Goal: Transaction & Acquisition: Purchase product/service

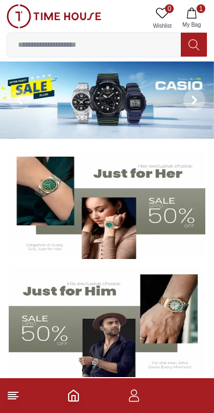
click at [73, 42] on input at bounding box center [94, 45] width 174 height 22
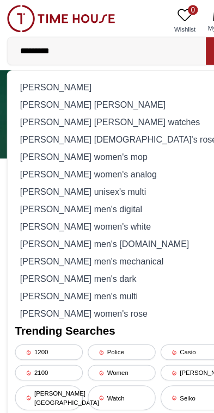
type input "*********"
click at [46, 156] on div "kenneth scott women's analog" at bounding box center [107, 152] width 187 height 15
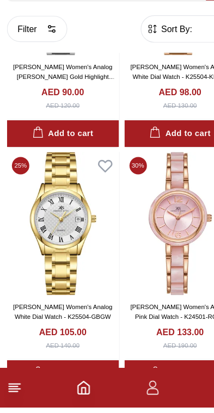
scroll to position [1009, 0]
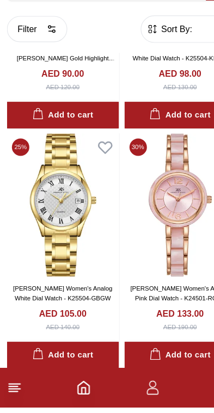
click at [150, 199] on img at bounding box center [158, 236] width 98 height 126
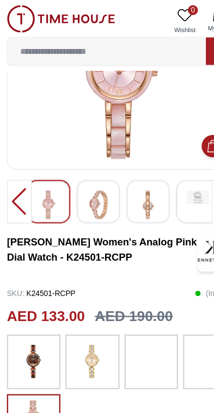
scroll to position [79, 0]
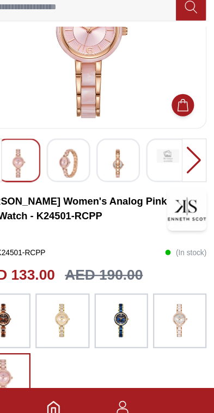
click at [170, 301] on img at bounding box center [183, 319] width 27 height 37
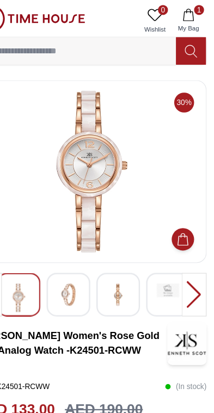
click at [77, 261] on img at bounding box center [87, 258] width 20 height 20
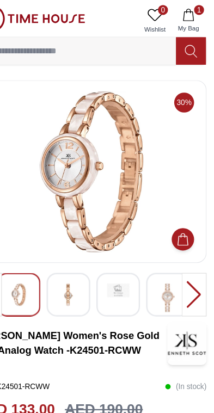
click at [33, 254] on img at bounding box center [43, 258] width 20 height 20
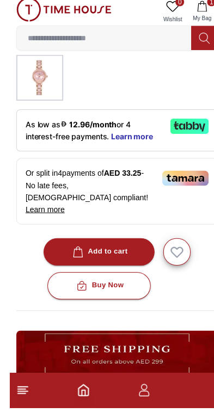
scroll to position [373, 0]
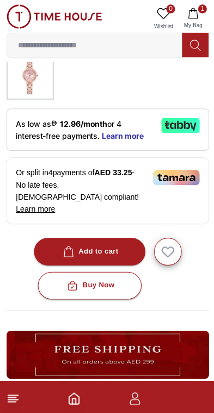
click at [124, 239] on button "Add to cart" at bounding box center [89, 249] width 110 height 27
click at [85, 282] on button "Buy Now" at bounding box center [89, 283] width 102 height 27
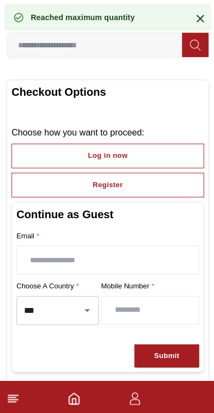
click at [63, 155] on button "Log in now" at bounding box center [106, 155] width 191 height 24
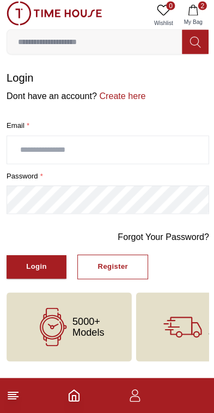
click at [106, 265] on div "Register" at bounding box center [112, 268] width 30 height 13
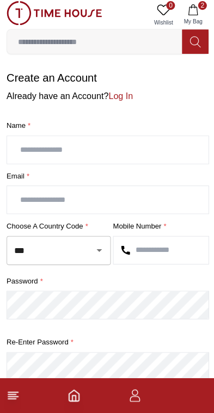
click at [47, 146] on input "text" at bounding box center [107, 151] width 200 height 27
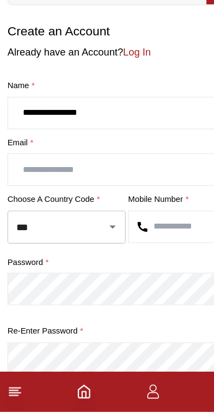
type input "**********"
click at [43, 188] on input "text" at bounding box center [107, 201] width 200 height 27
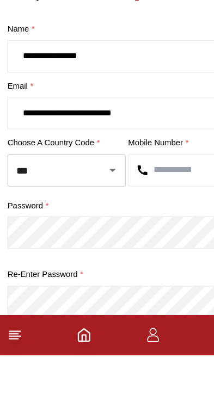
scroll to position [46, 0]
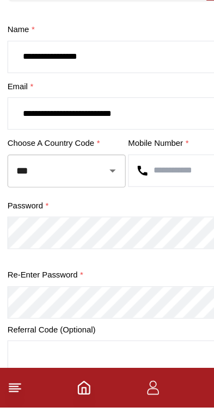
type input "**********"
click at [141, 192] on input "text" at bounding box center [160, 205] width 94 height 27
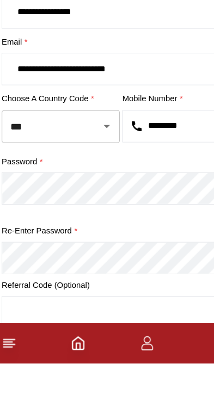
type input "*********"
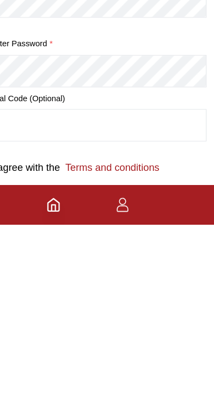
scroll to position [199, 0]
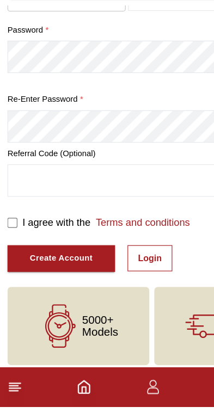
click at [131, 201] on input "text" at bounding box center [107, 214] width 200 height 27
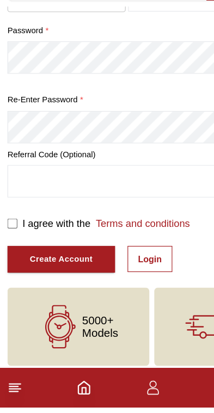
click at [67, 277] on div "Create Account" at bounding box center [53, 283] width 55 height 13
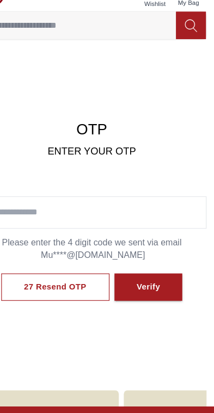
click at [108, 195] on input "text" at bounding box center [107, 208] width 200 height 27
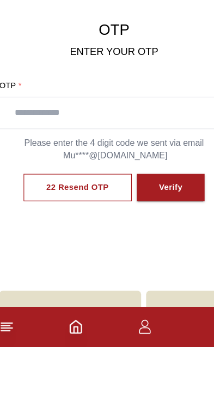
scroll to position [53, 0]
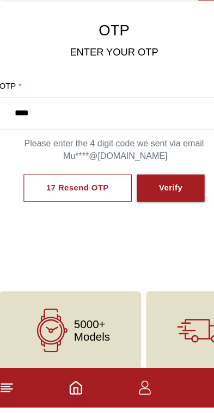
type input "****"
click at [146, 215] on div "Verify" at bounding box center [156, 221] width 21 height 13
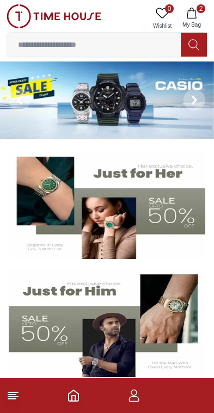
click at [187, 396] on footer "2" at bounding box center [107, 395] width 214 height 35
click at [202, 8] on span "2" at bounding box center [200, 8] width 9 height 9
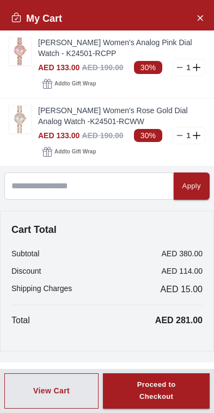
click at [182, 67] on line at bounding box center [179, 67] width 5 height 0
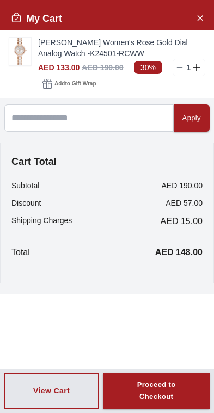
click at [89, 57] on link "[PERSON_NAME] Women's Rose Gold Dial Analog Watch -K24501-RCWW" at bounding box center [121, 48] width 167 height 22
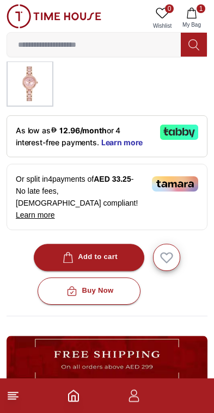
scroll to position [367, 0]
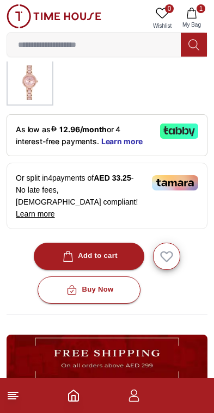
click at [110, 284] on div "Buy Now" at bounding box center [88, 290] width 49 height 13
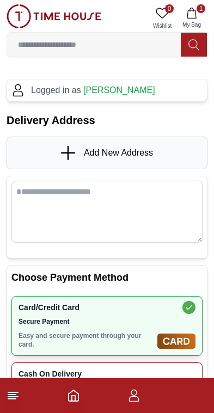
click at [152, 149] on span "Add New Address" at bounding box center [118, 152] width 69 height 13
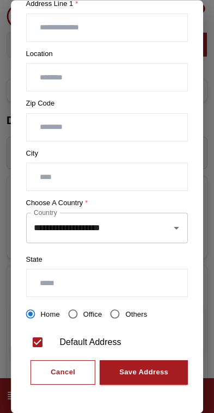
scroll to position [207, 0]
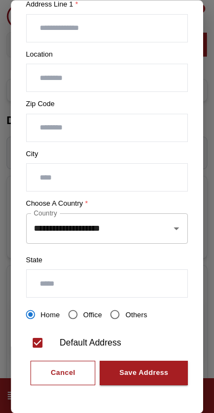
click at [70, 367] on div "Cancel" at bounding box center [63, 373] width 24 height 13
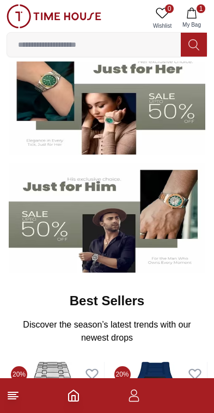
scroll to position [108, 0]
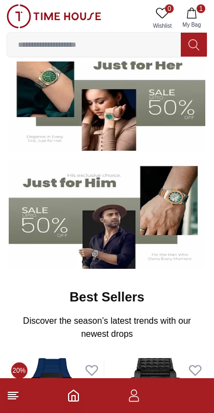
click at [175, 101] on img at bounding box center [107, 96] width 196 height 109
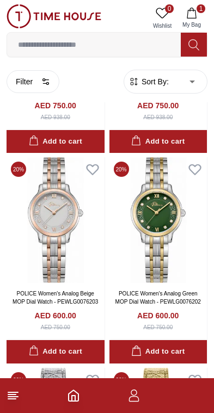
scroll to position [393, 0]
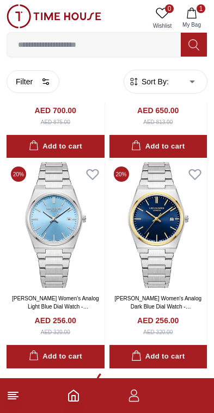
click at [128, 51] on input at bounding box center [94, 45] width 174 height 22
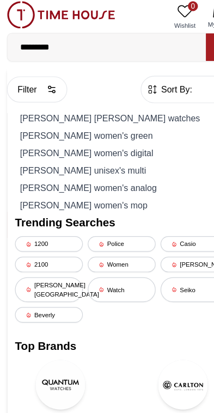
type input "*********"
click at [135, 162] on div "[PERSON_NAME] women's analog" at bounding box center [107, 167] width 187 height 15
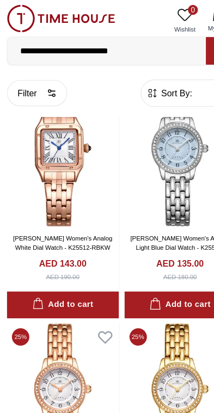
scroll to position [42, 0]
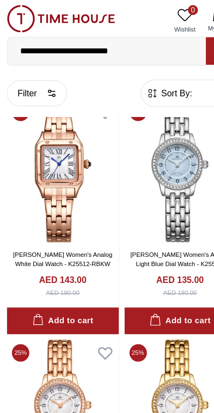
click at [61, 163] on img at bounding box center [56, 150] width 98 height 126
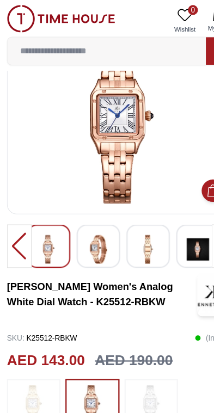
click at [85, 213] on img at bounding box center [87, 218] width 20 height 25
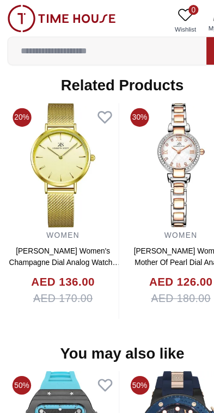
scroll to position [886, 0]
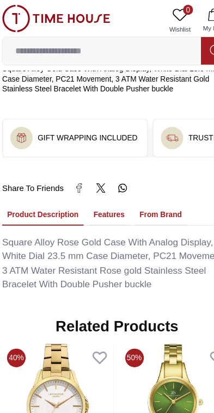
click at [121, 42] on input at bounding box center [94, 45] width 174 height 22
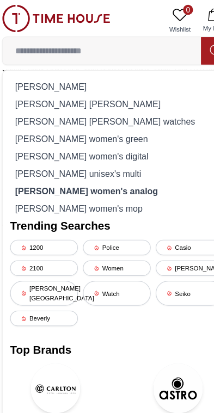
scroll to position [621, 0]
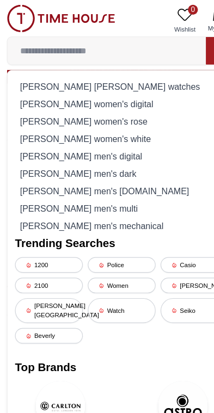
click at [123, 89] on div "[PERSON_NAME] women's digital" at bounding box center [107, 91] width 187 height 15
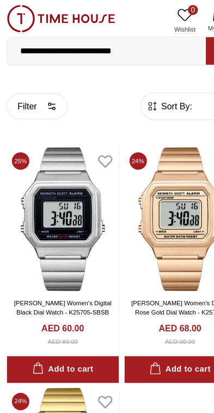
click at [184, 267] on link "[PERSON_NAME] Women's Digital Rose Gold Dial Watch - K25705-RBKK" at bounding box center [159, 273] width 88 height 22
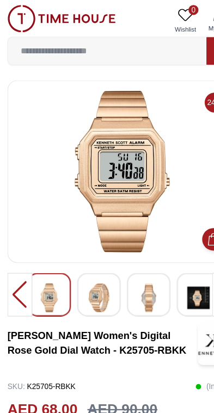
click at [20, 255] on div at bounding box center [18, 258] width 22 height 38
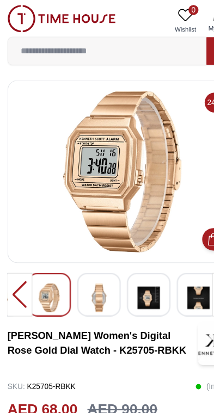
click at [130, 268] on img at bounding box center [130, 260] width 20 height 25
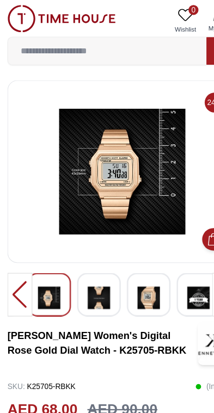
click at [131, 265] on img at bounding box center [130, 260] width 20 height 25
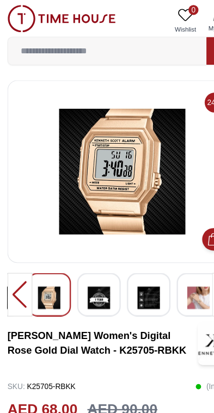
click at [128, 48] on input at bounding box center [94, 45] width 174 height 22
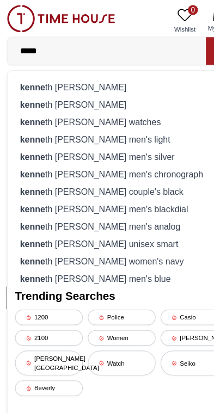
type input "*****"
click at [126, 74] on div "[PERSON_NAME] th [PERSON_NAME]" at bounding box center [107, 76] width 187 height 15
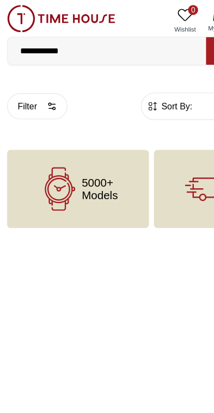
scroll to position [0, 6]
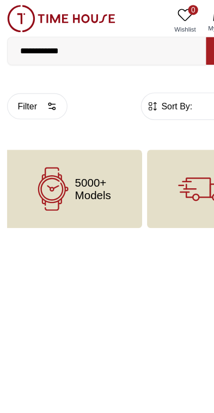
click at [131, 35] on input "**********" at bounding box center [94, 45] width 174 height 22
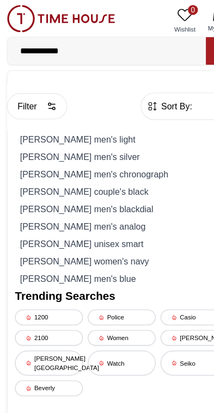
click at [76, 42] on input "**********" at bounding box center [94, 45] width 174 height 22
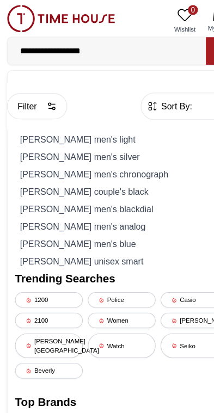
type input "**********"
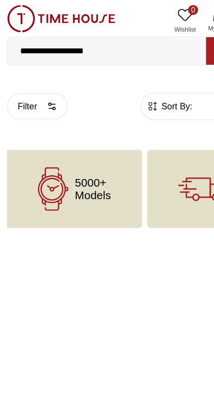
click at [15, 20] on img at bounding box center [54, 16] width 95 height 24
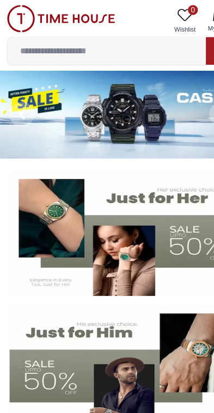
click at [122, 44] on input at bounding box center [94, 45] width 174 height 22
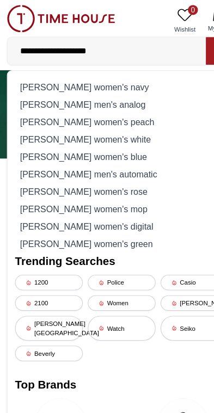
type input "**********"
click at [47, 93] on div "[PERSON_NAME] men's analog" at bounding box center [107, 91] width 187 height 15
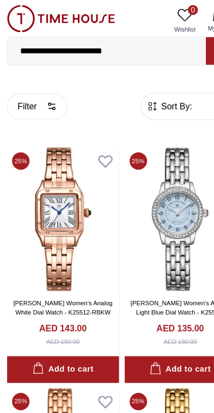
click at [82, 45] on input "**********" at bounding box center [94, 45] width 174 height 22
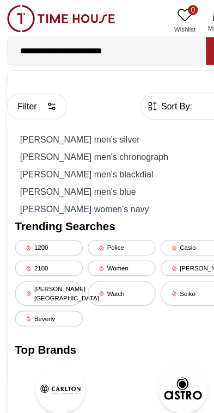
click at [71, 44] on input "**********" at bounding box center [94, 45] width 174 height 22
type input "**********"
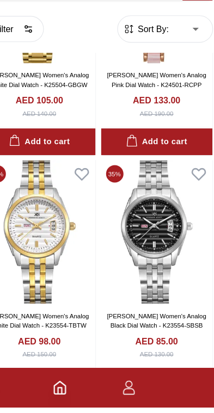
scroll to position [1207, 0]
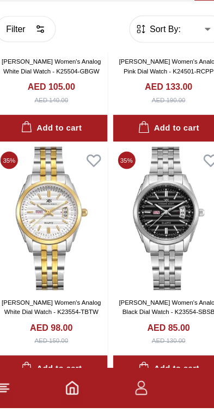
click at [62, 213] on img at bounding box center [56, 248] width 98 height 126
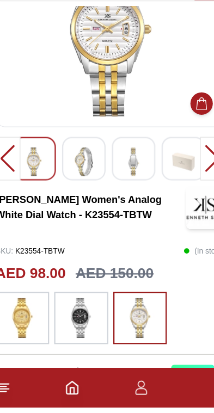
scroll to position [63, 0]
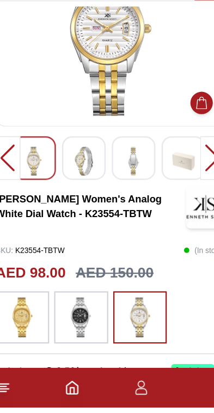
click at [79, 317] on img at bounding box center [80, 334] width 27 height 35
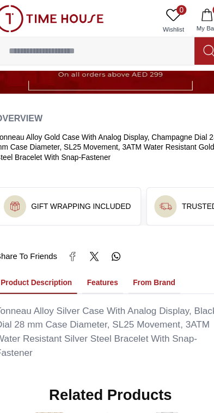
click at [132, 46] on input at bounding box center [94, 45] width 174 height 22
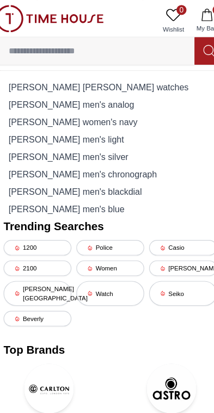
scroll to position [561, 0]
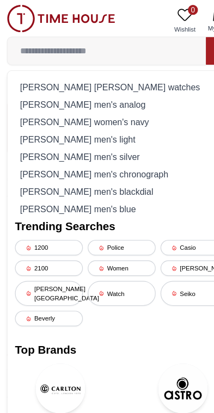
click at [46, 110] on div "[PERSON_NAME] women's navy" at bounding box center [107, 106] width 187 height 15
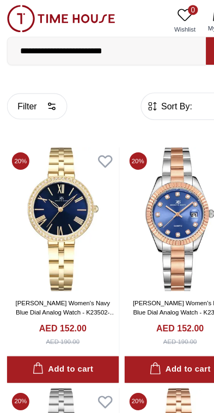
click at [124, 42] on input "**********" at bounding box center [94, 45] width 174 height 22
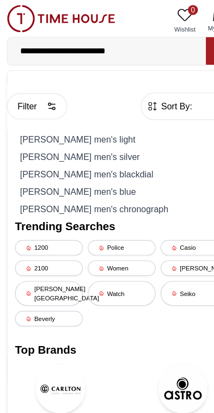
type input "**********"
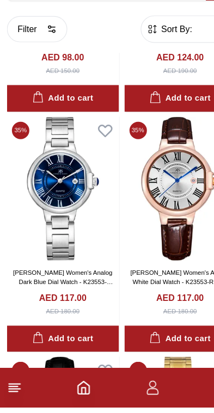
scroll to position [1656, 0]
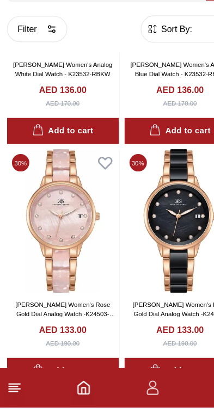
scroll to position [2469, 0]
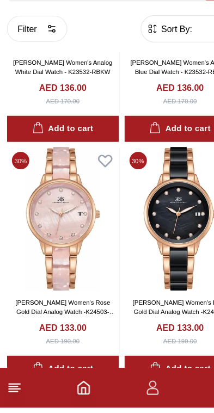
click at [57, 207] on img at bounding box center [56, 248] width 98 height 126
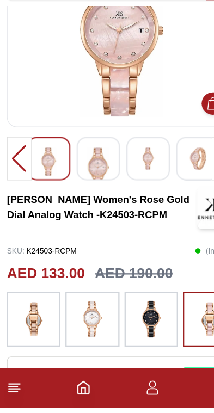
scroll to position [63, 0]
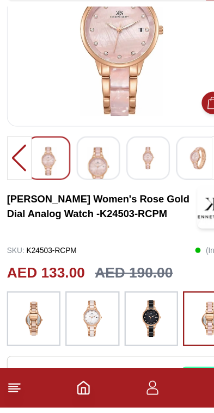
click at [86, 317] on img at bounding box center [80, 335] width 27 height 37
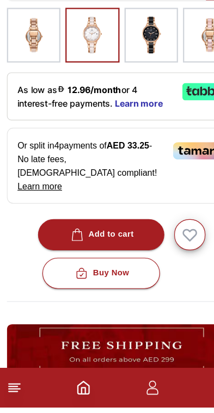
scroll to position [311, 0]
click at [112, 255] on div "Add to cart" at bounding box center [88, 261] width 57 height 13
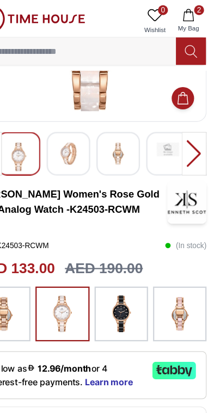
scroll to position [123, 0]
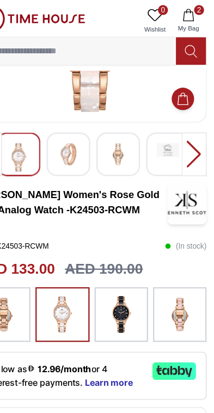
click at [176, 19] on button "2 My Bag" at bounding box center [192, 18] width 32 height 28
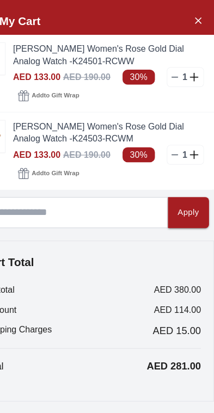
click at [38, 54] on link "[PERSON_NAME] Women's Rose Gold Dial Analog Watch -K24501-RCWW" at bounding box center [121, 48] width 167 height 22
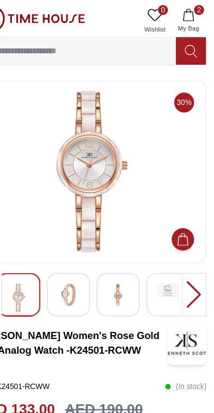
click at [186, 14] on icon "button" at bounding box center [191, 13] width 11 height 11
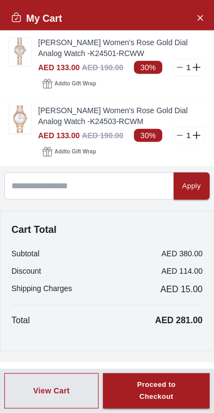
scroll to position [217, 0]
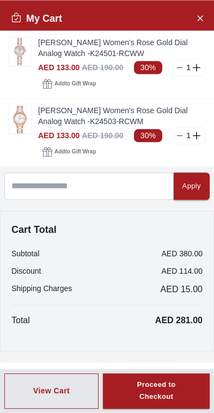
click at [192, 188] on div "Apply" at bounding box center [191, 186] width 19 height 13
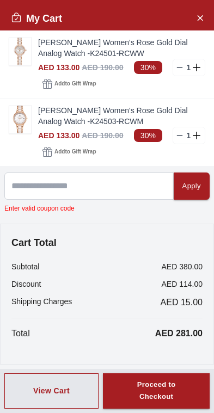
scroll to position [163, 0]
click at [68, 156] on span "Add to Gift Wrap" at bounding box center [74, 151] width 41 height 11
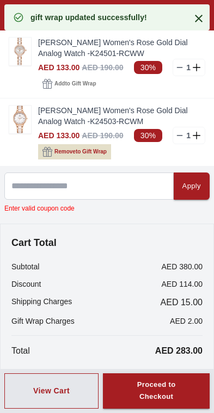
click at [63, 85] on span "Add to Gift Wrap" at bounding box center [74, 83] width 41 height 11
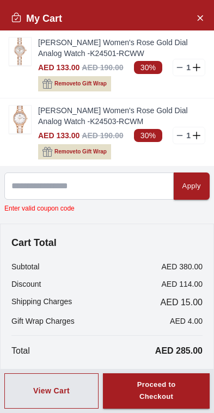
click at [60, 87] on span "Remove to Gift Wrap" at bounding box center [80, 83] width 52 height 11
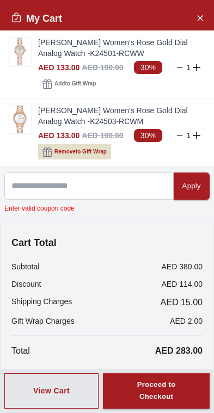
click at [52, 81] on button "Add to Gift Wrap" at bounding box center [69, 83] width 62 height 15
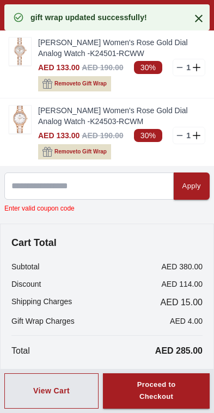
click at [59, 147] on span "Remove to Gift Wrap" at bounding box center [80, 151] width 52 height 11
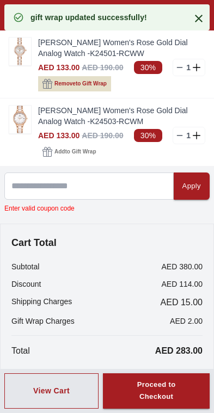
click at [61, 82] on span "Remove to Gift Wrap" at bounding box center [80, 83] width 52 height 11
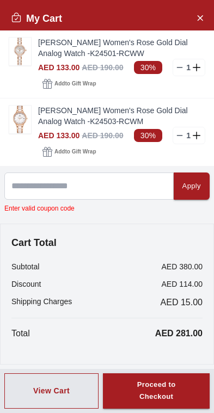
click at [20, 122] on img at bounding box center [20, 120] width 22 height 28
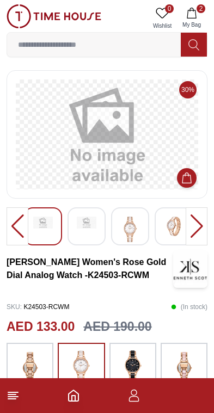
click at [90, 226] on img at bounding box center [87, 223] width 20 height 12
click at [95, 233] on img at bounding box center [87, 229] width 20 height 25
click at [198, 17] on button "2 My Bag" at bounding box center [192, 18] width 32 height 28
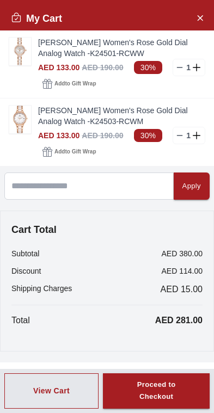
click at [165, 392] on div "Proceed to Checkout" at bounding box center [155, 391] width 67 height 25
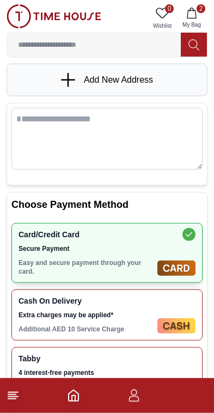
scroll to position [72, 0]
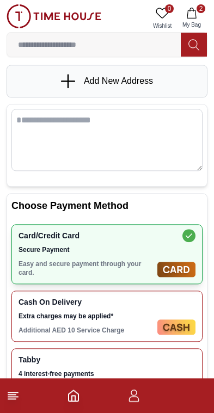
click at [67, 84] on icon at bounding box center [68, 81] width 2 height 14
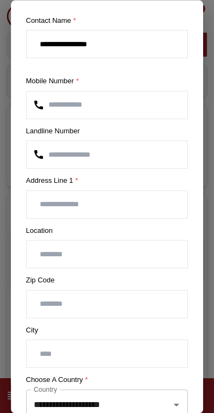
scroll to position [33, 0]
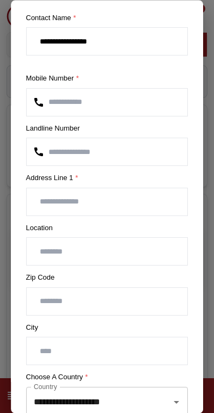
click at [127, 200] on input "text" at bounding box center [107, 201] width 161 height 27
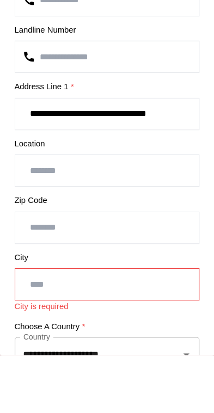
type input "**********"
click at [44, 238] on input "text" at bounding box center [107, 251] width 161 height 27
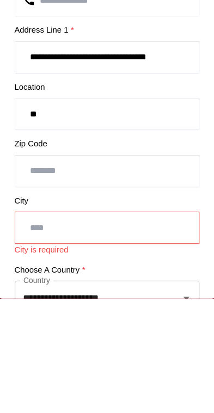
type input "*"
type input "**********"
click at [33, 288] on input "number" at bounding box center [107, 301] width 161 height 27
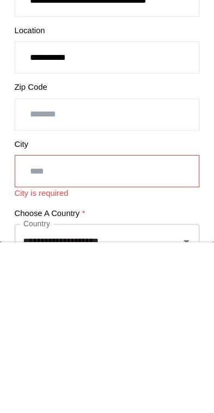
click at [42, 338] on input "text" at bounding box center [107, 351] width 161 height 27
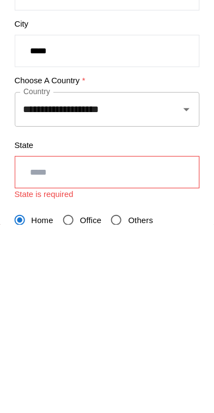
scroll to position [125, 0]
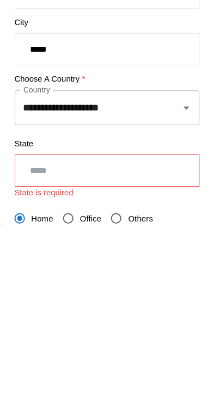
type input "*****"
click at [33, 300] on input "**********" at bounding box center [92, 310] width 122 height 21
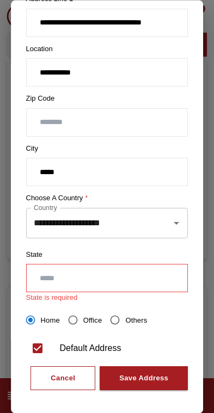
scroll to position [213, 0]
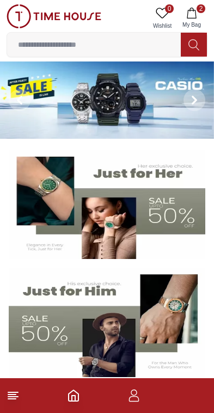
click at [155, 194] on img at bounding box center [107, 204] width 196 height 109
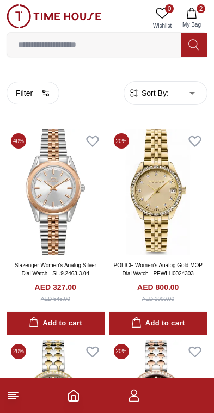
click at [116, 40] on input at bounding box center [94, 45] width 174 height 22
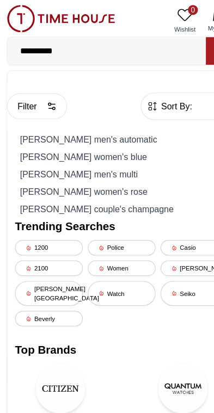
type input "**********"
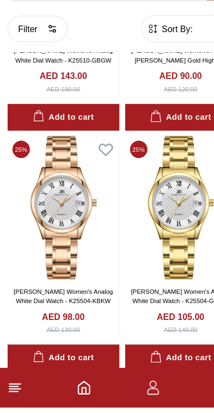
scroll to position [1217, 0]
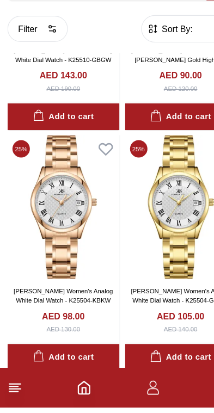
click at [59, 198] on img at bounding box center [56, 238] width 98 height 126
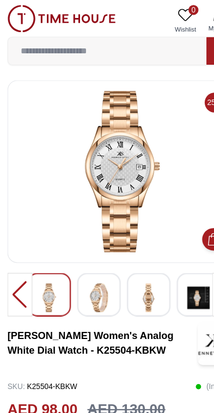
click at [83, 272] on img at bounding box center [87, 260] width 20 height 25
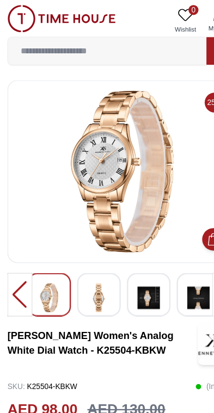
click at [91, 261] on img at bounding box center [87, 260] width 20 height 25
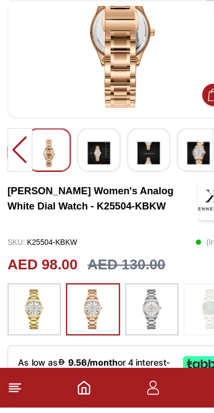
scroll to position [72, 0]
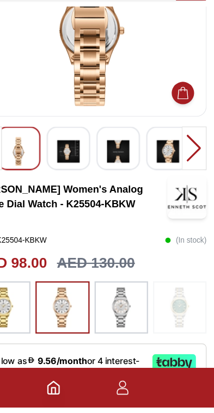
click at [119, 308] on img at bounding box center [132, 325] width 27 height 35
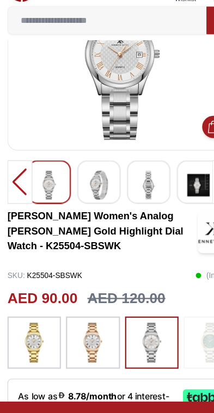
click at [33, 309] on img at bounding box center [29, 326] width 27 height 35
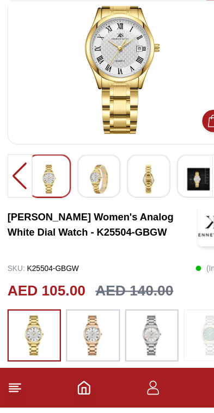
scroll to position [47, 0]
click at [90, 333] on img at bounding box center [80, 350] width 27 height 35
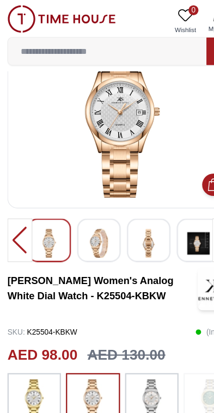
scroll to position [47, 0]
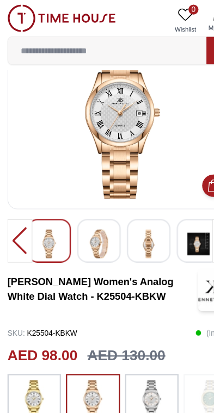
click at [86, 223] on img at bounding box center [87, 213] width 20 height 25
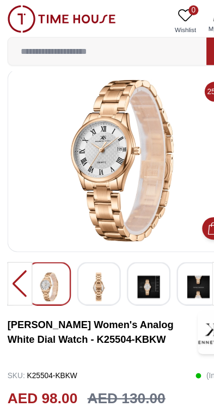
scroll to position [0, 0]
